Goal: Find specific page/section: Find specific page/section

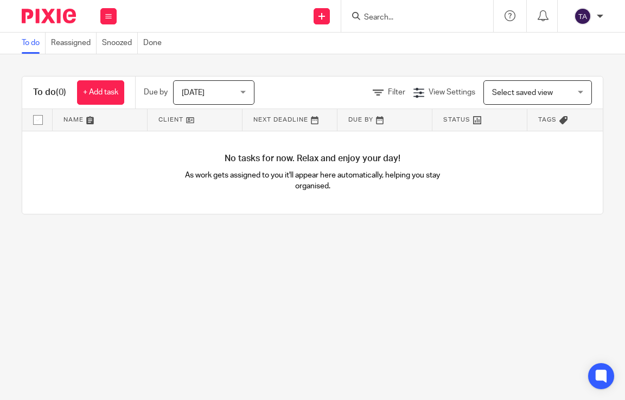
click at [403, 28] on div at bounding box center [417, 16] width 152 height 32
click at [400, 24] on div at bounding box center [417, 16] width 152 height 32
click at [390, 21] on input "Search" at bounding box center [412, 18] width 98 height 10
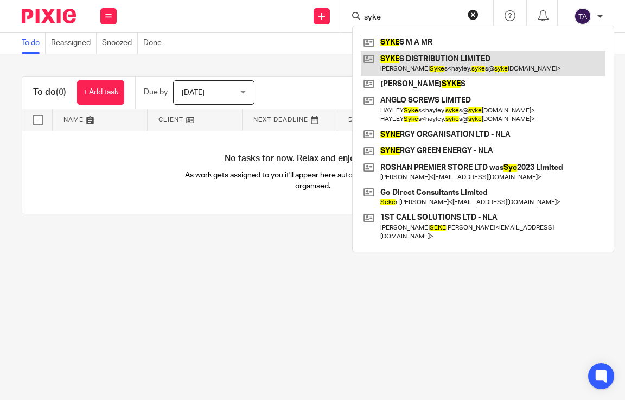
type input "syke"
click at [423, 56] on link at bounding box center [483, 63] width 245 height 25
